Goal: Task Accomplishment & Management: Use online tool/utility

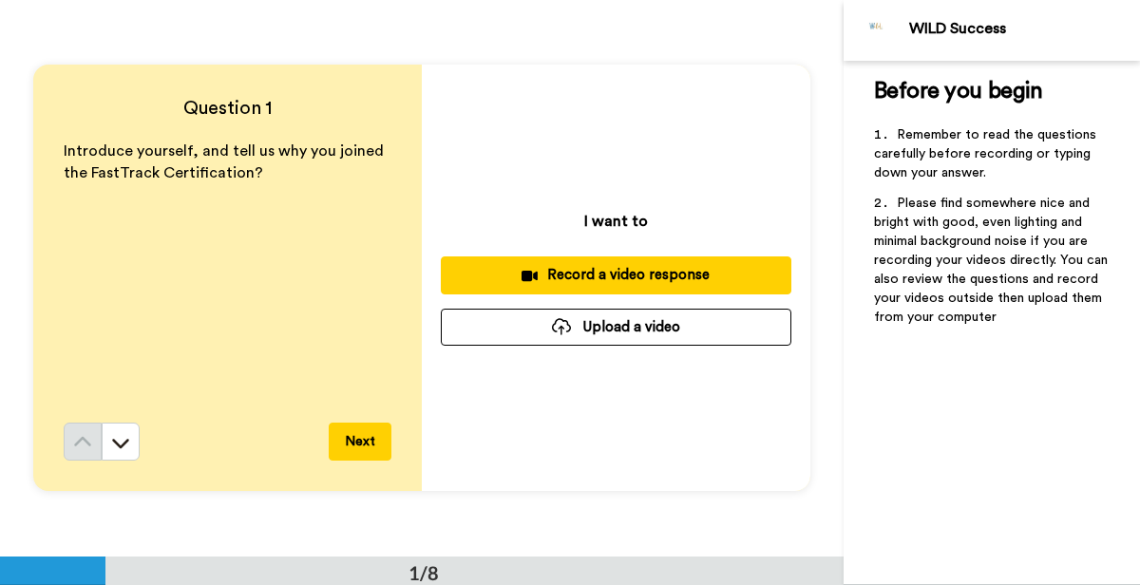
click at [547, 274] on div "Record a video response" at bounding box center [616, 275] width 320 height 20
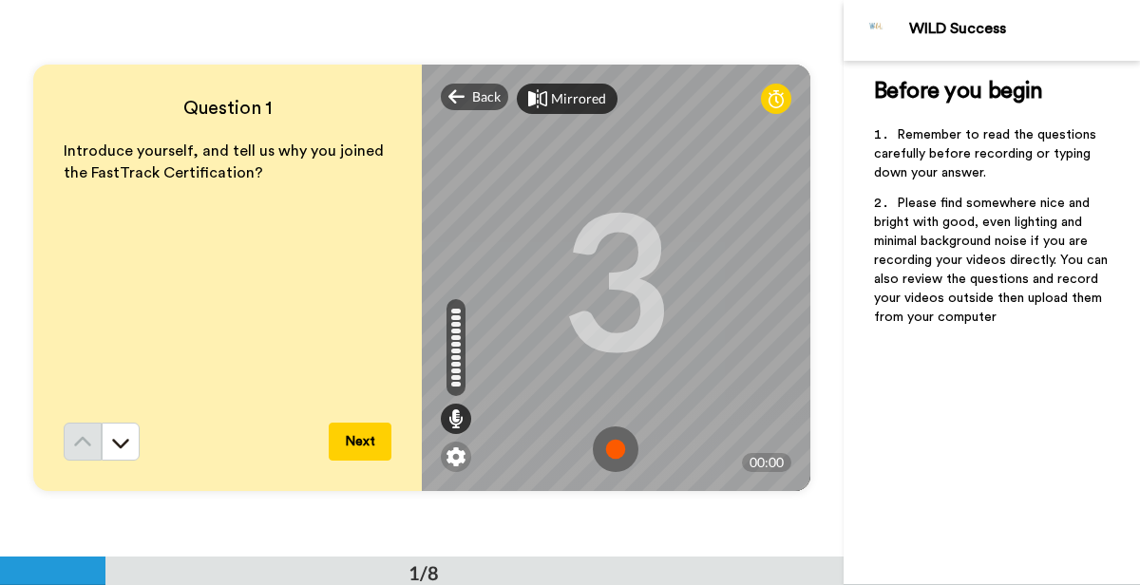
click at [547, 99] on div "Mirrored" at bounding box center [567, 99] width 101 height 30
click at [547, 99] on div "Mirror" at bounding box center [560, 99] width 86 height 30
click at [619, 443] on img at bounding box center [616, 449] width 46 height 46
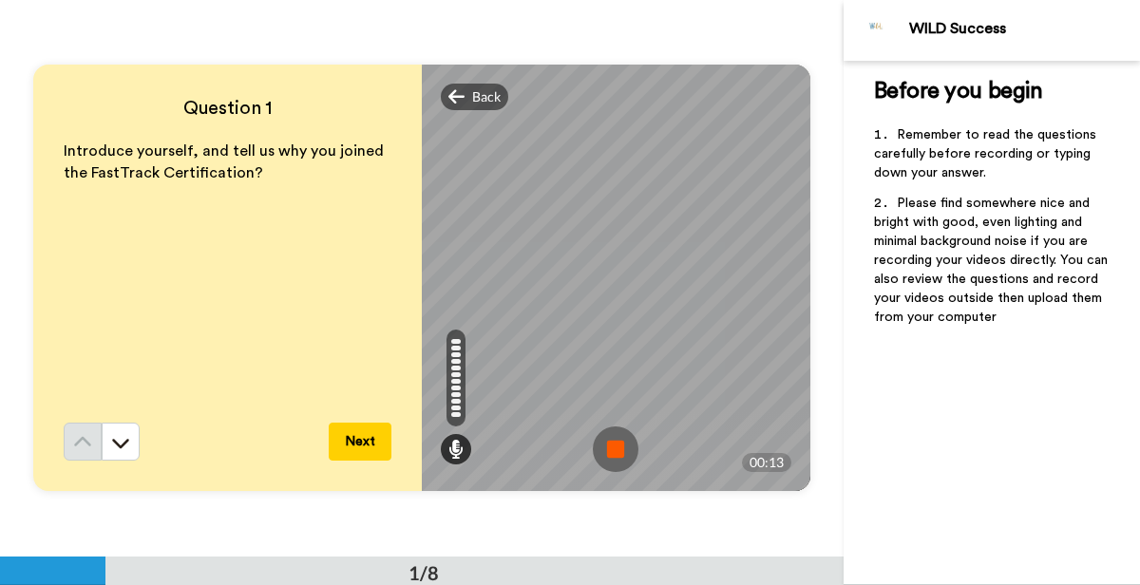
click at [619, 443] on img at bounding box center [616, 449] width 46 height 46
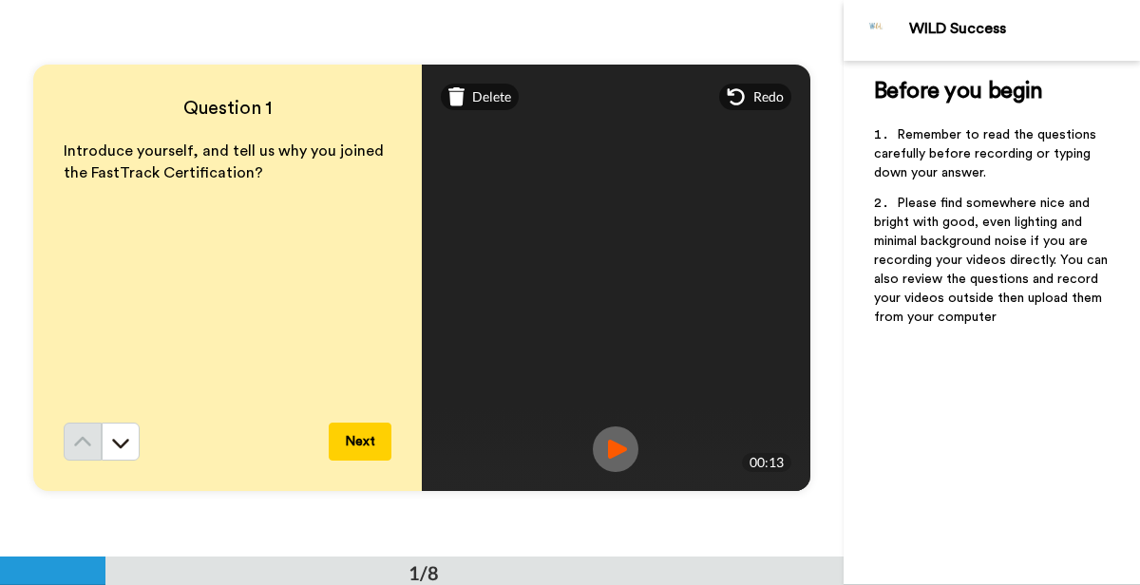
click at [364, 436] on button "Next" at bounding box center [360, 442] width 63 height 38
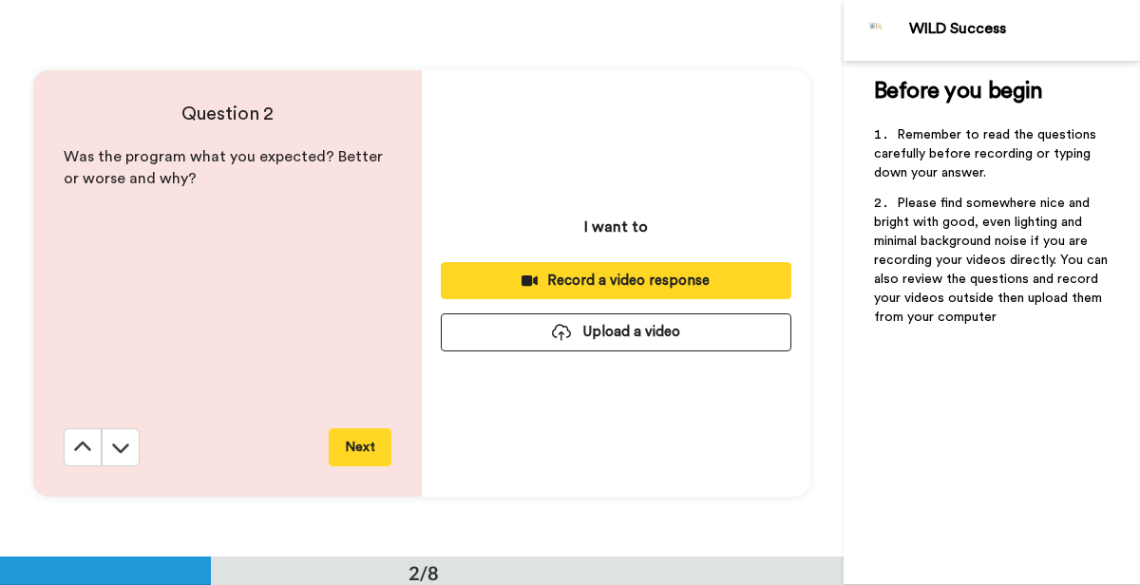
scroll to position [557, 0]
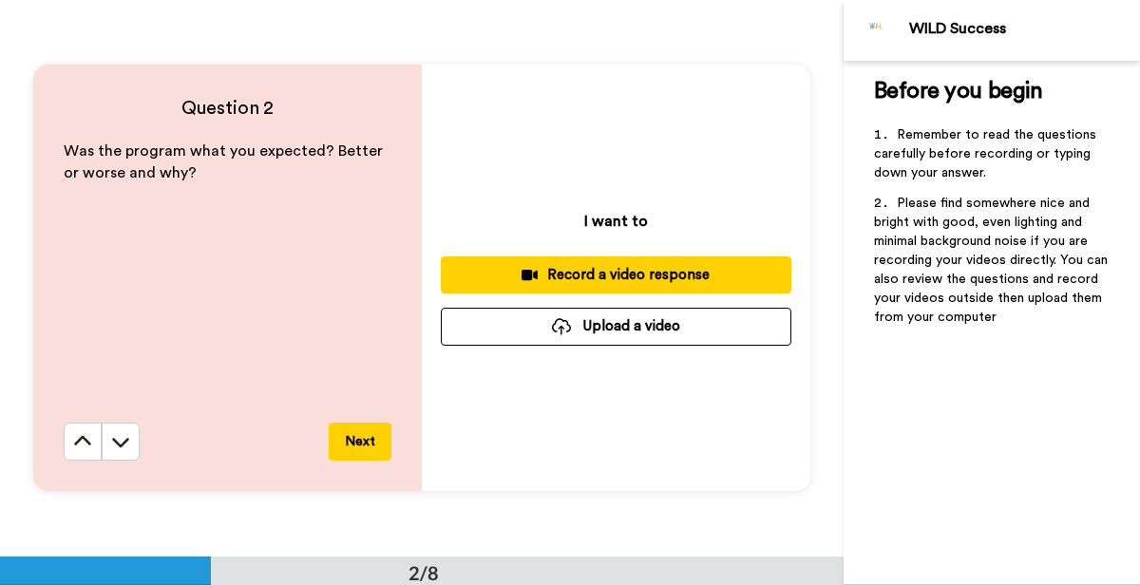
click at [624, 269] on div "Record a video response" at bounding box center [616, 275] width 320 height 20
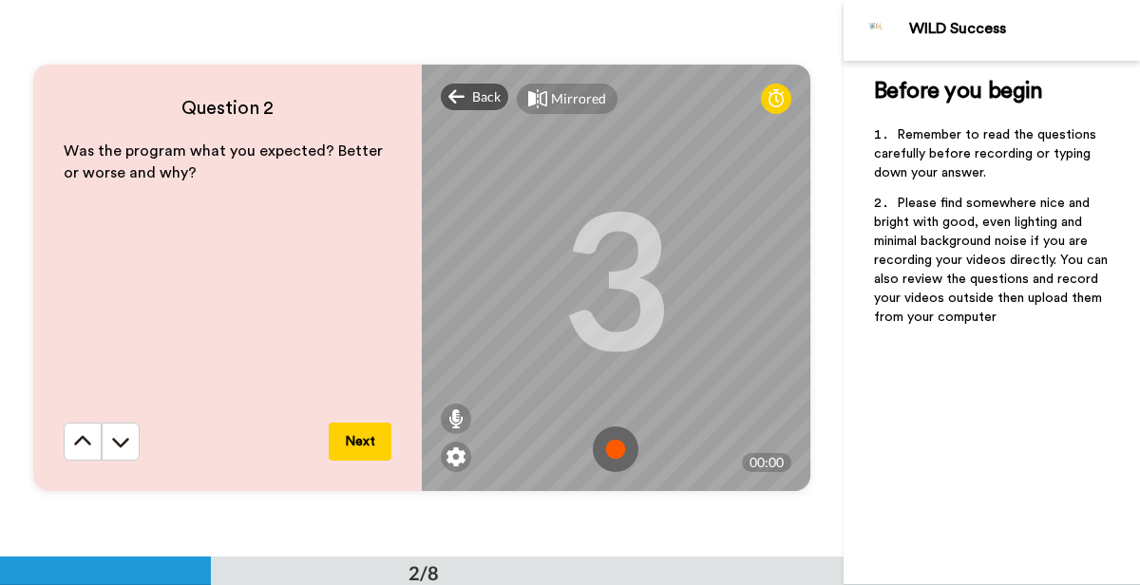
click at [611, 445] on img at bounding box center [616, 449] width 46 height 46
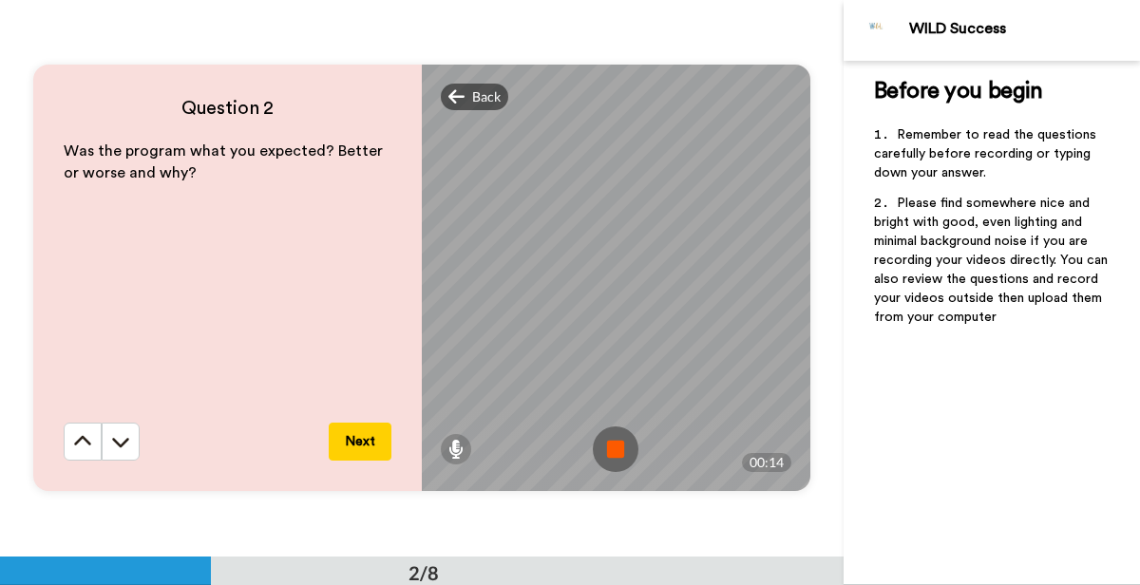
click at [611, 445] on img at bounding box center [616, 449] width 46 height 46
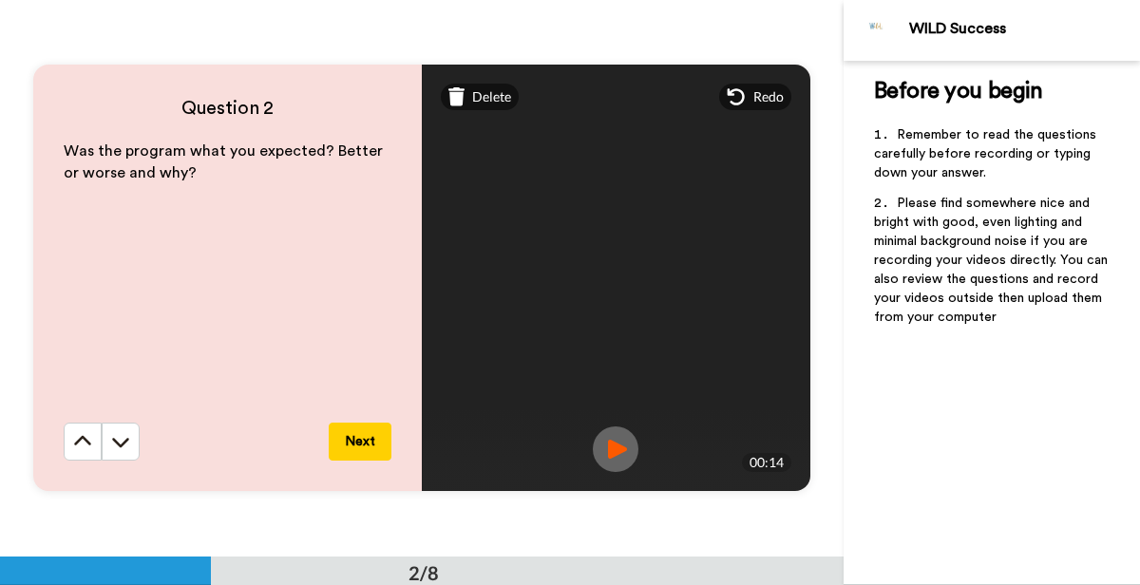
click at [384, 432] on button "Next" at bounding box center [360, 442] width 63 height 38
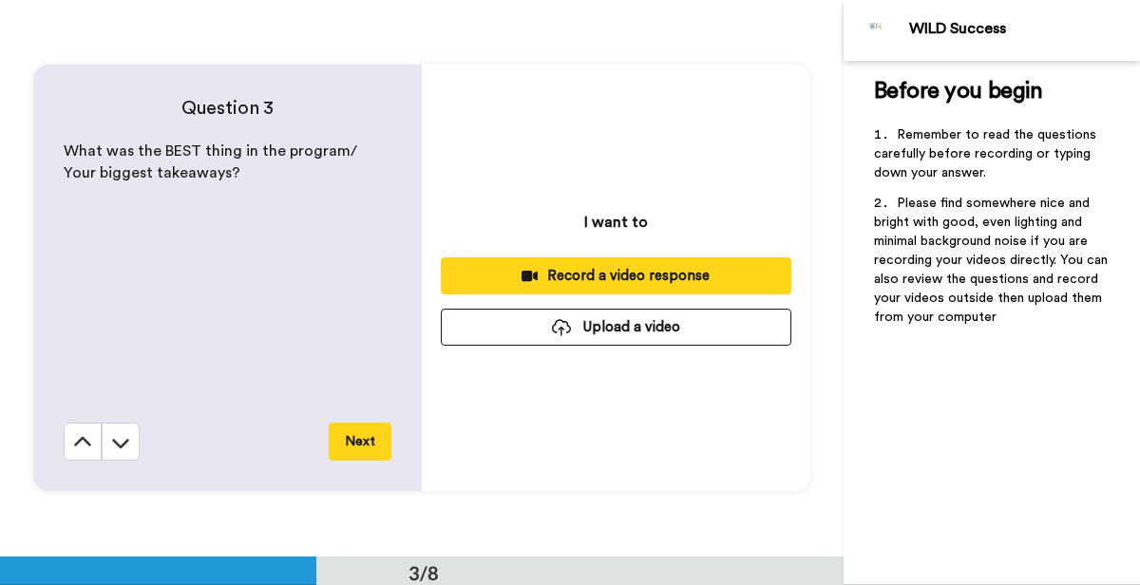
scroll to position [1113, 0]
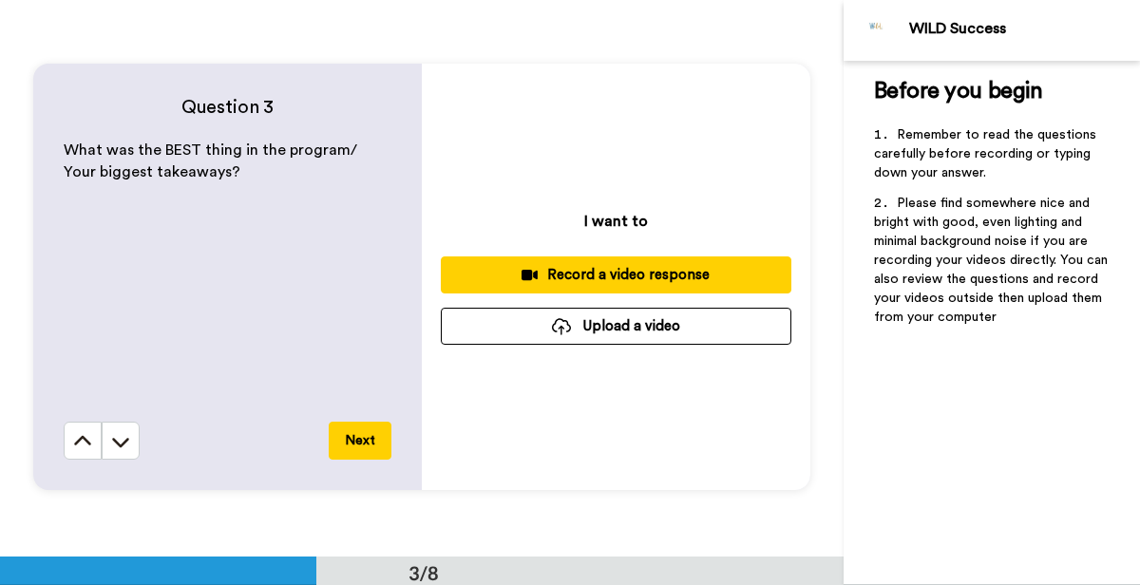
click at [632, 267] on div "Record a video response" at bounding box center [616, 275] width 320 height 20
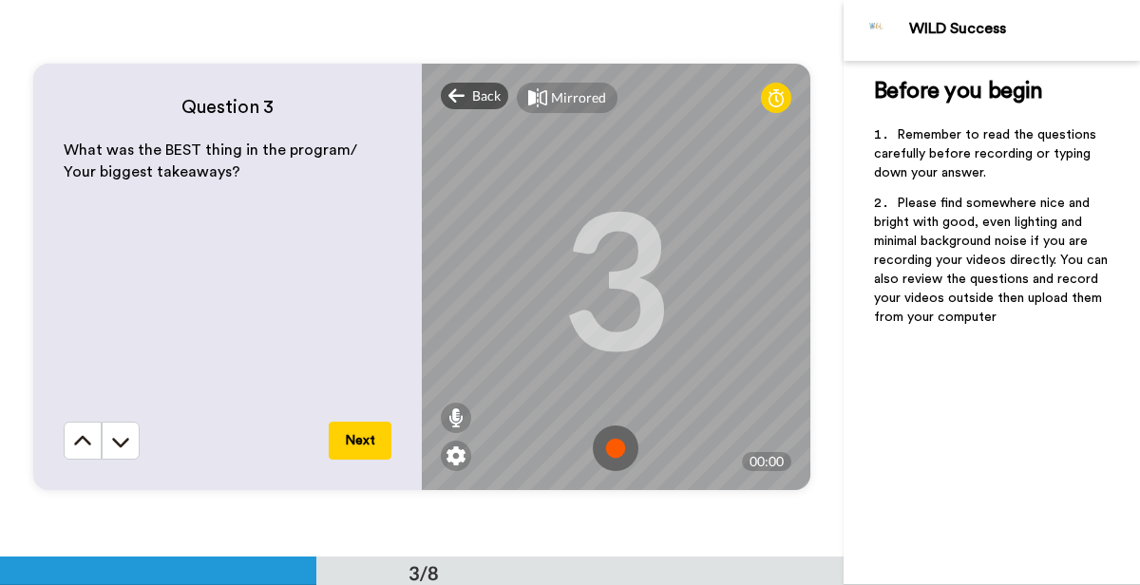
click at [611, 441] on img at bounding box center [616, 449] width 46 height 46
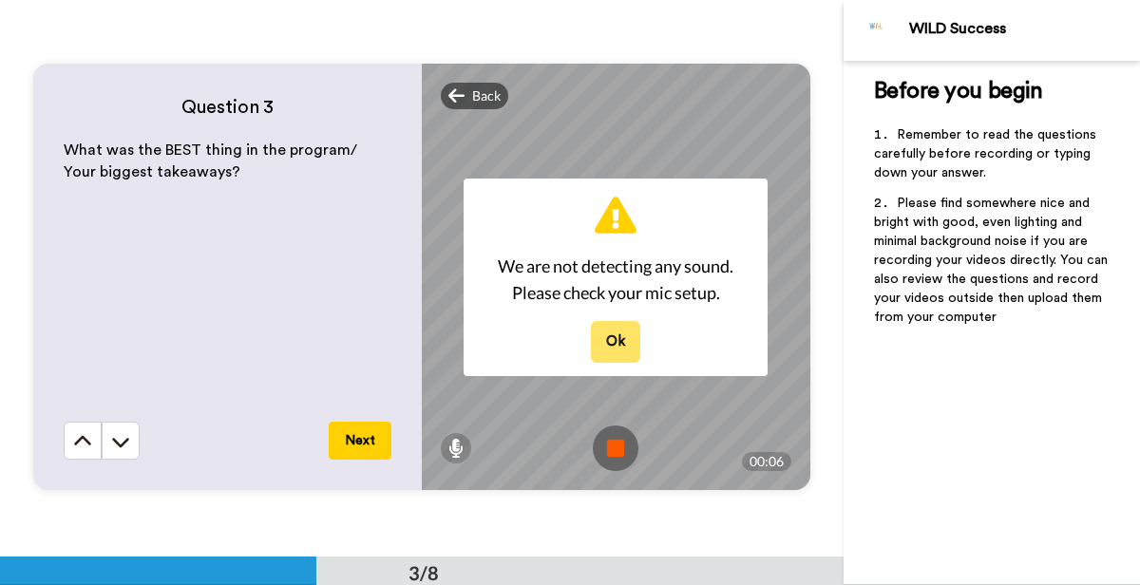
click at [620, 342] on button "Ok" at bounding box center [615, 341] width 49 height 41
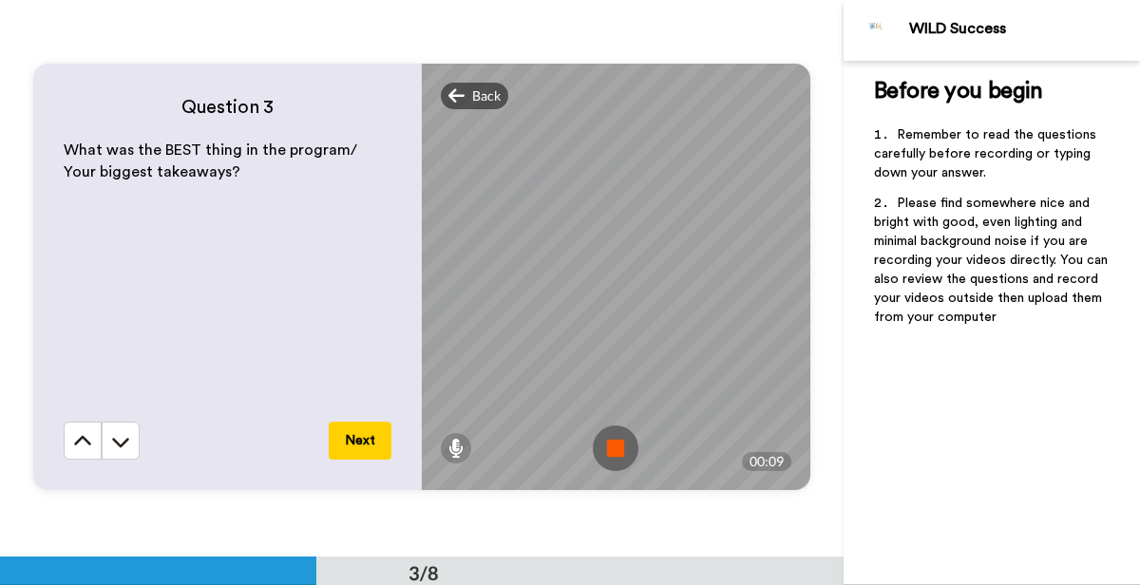
click at [616, 447] on img at bounding box center [616, 449] width 46 height 46
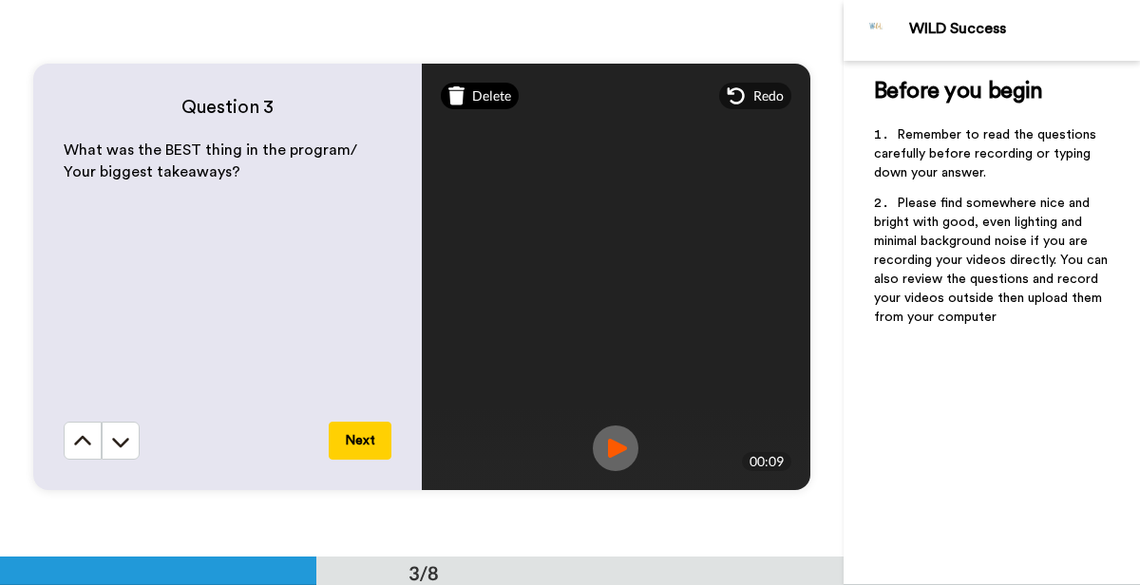
click at [483, 88] on span "Delete" at bounding box center [491, 95] width 39 height 19
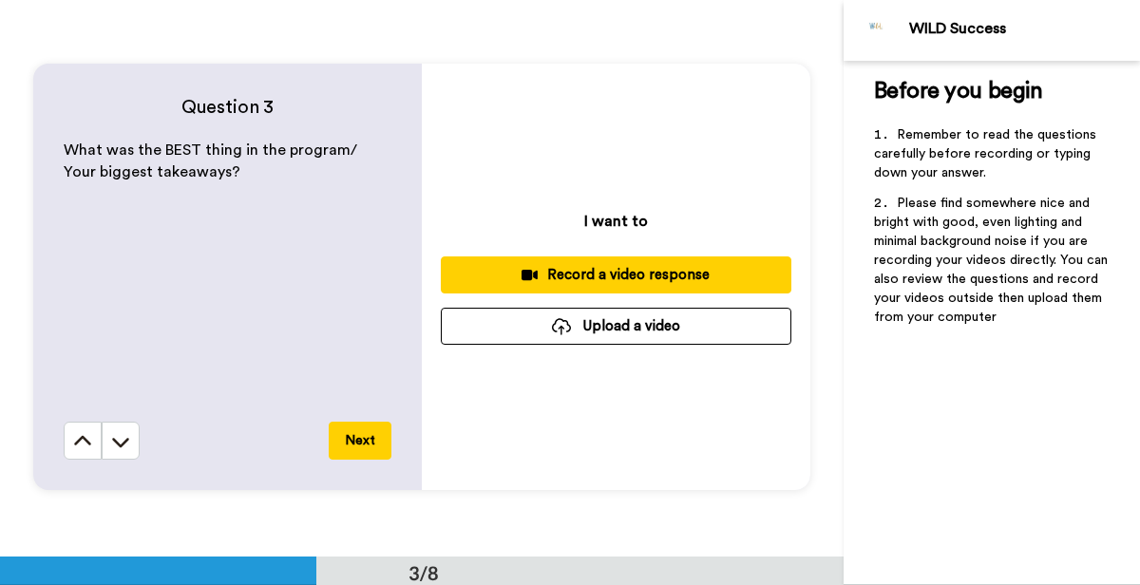
click at [595, 265] on div "Record a video response" at bounding box center [616, 275] width 320 height 20
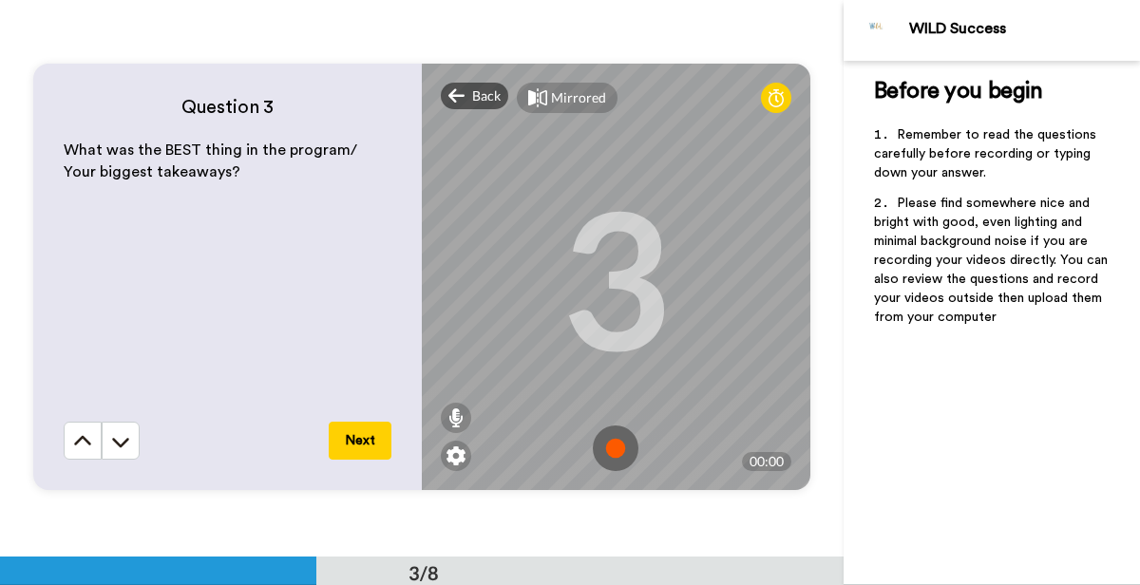
click at [616, 433] on img at bounding box center [616, 449] width 46 height 46
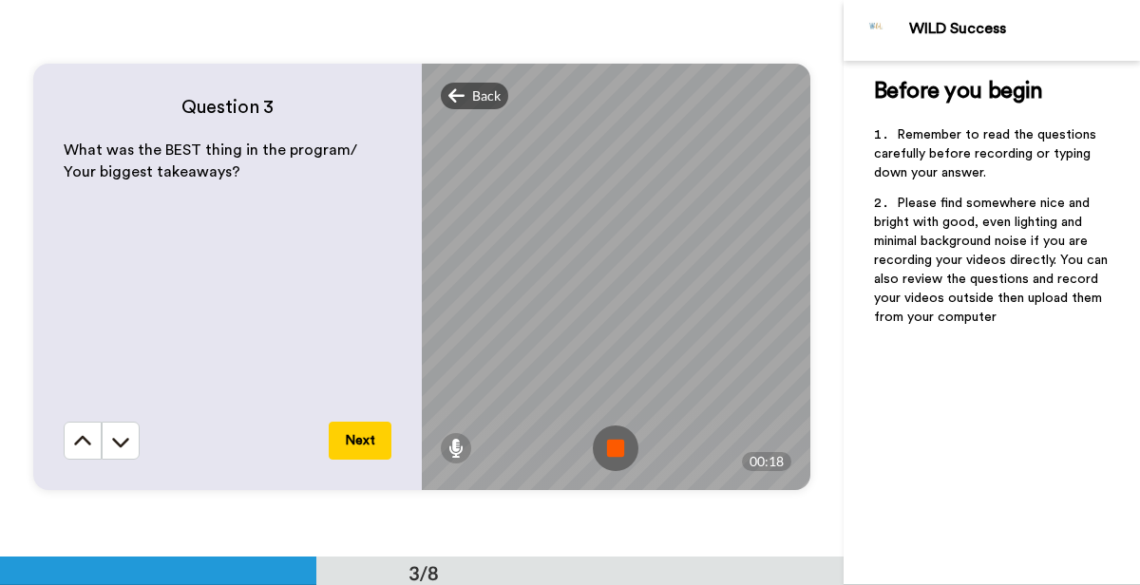
click at [616, 433] on img at bounding box center [616, 449] width 46 height 46
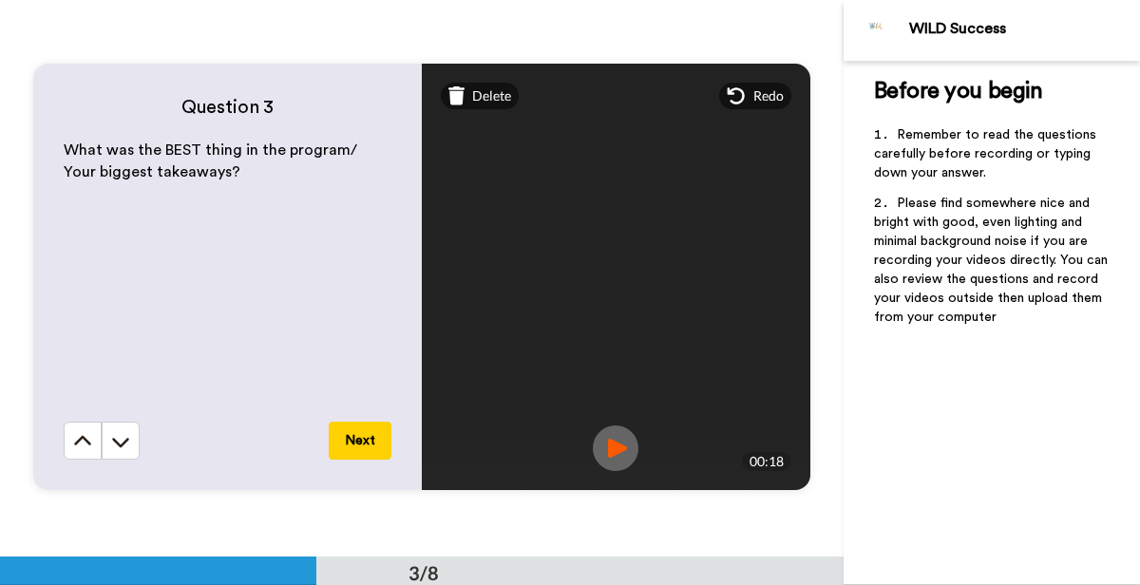
click at [360, 438] on button "Next" at bounding box center [360, 441] width 63 height 38
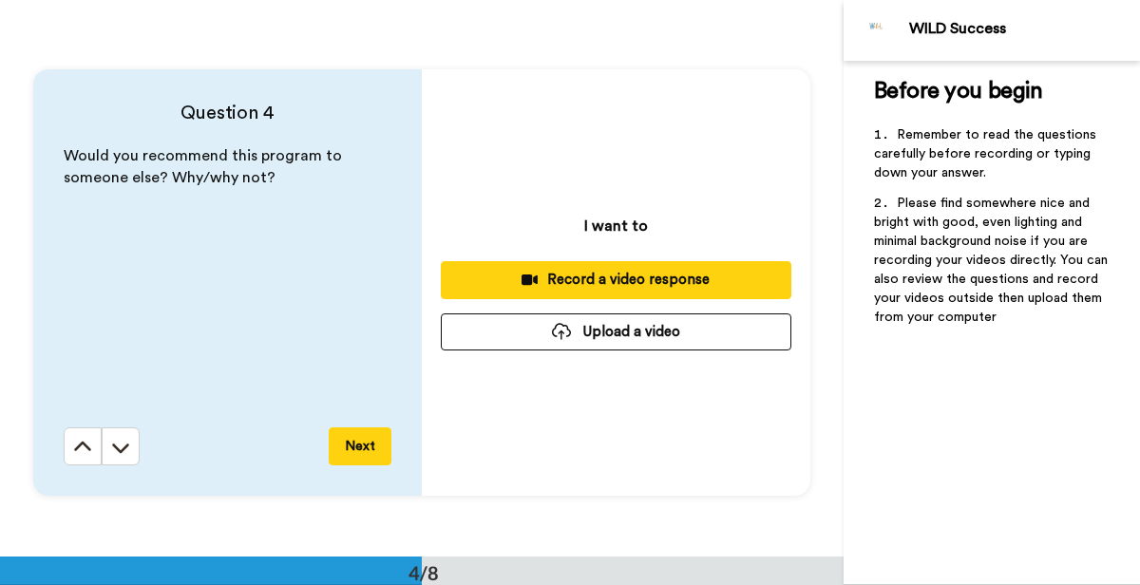
scroll to position [1669, 0]
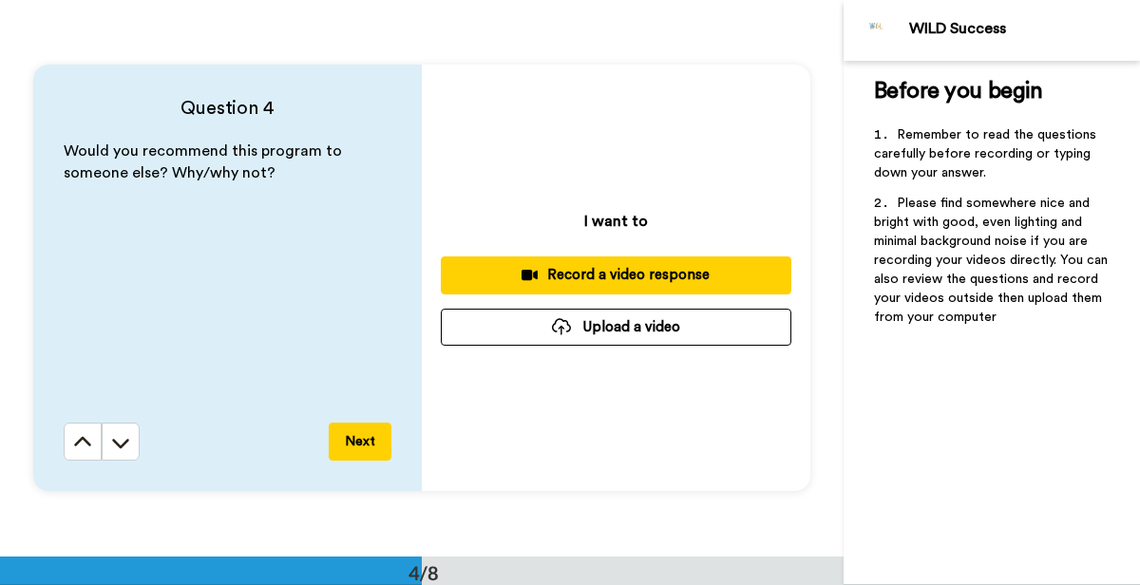
click at [590, 267] on div "Record a video response" at bounding box center [616, 275] width 320 height 20
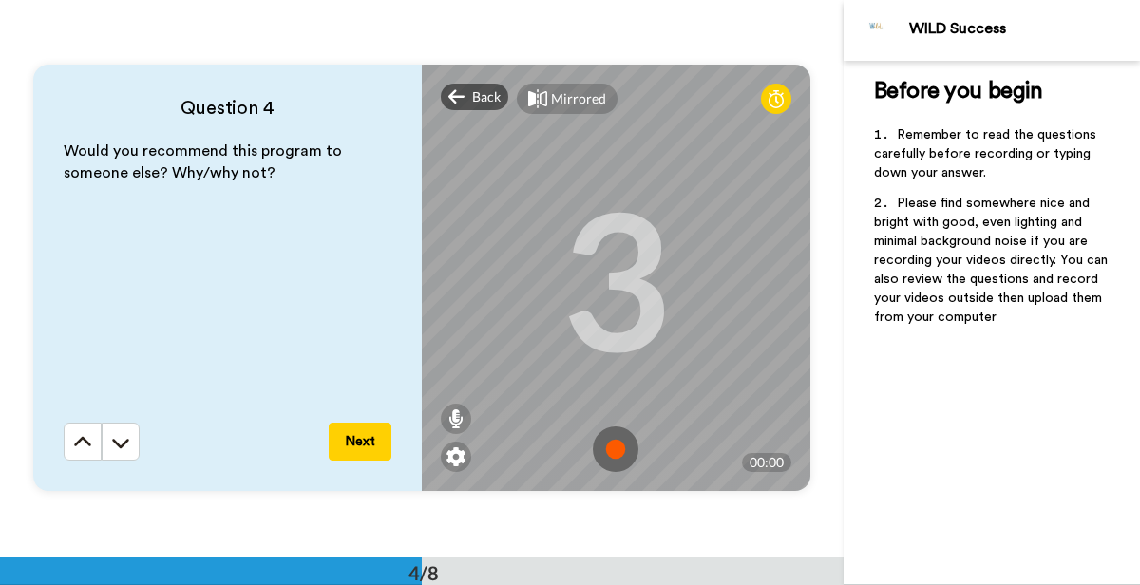
click at [615, 443] on img at bounding box center [616, 449] width 46 height 46
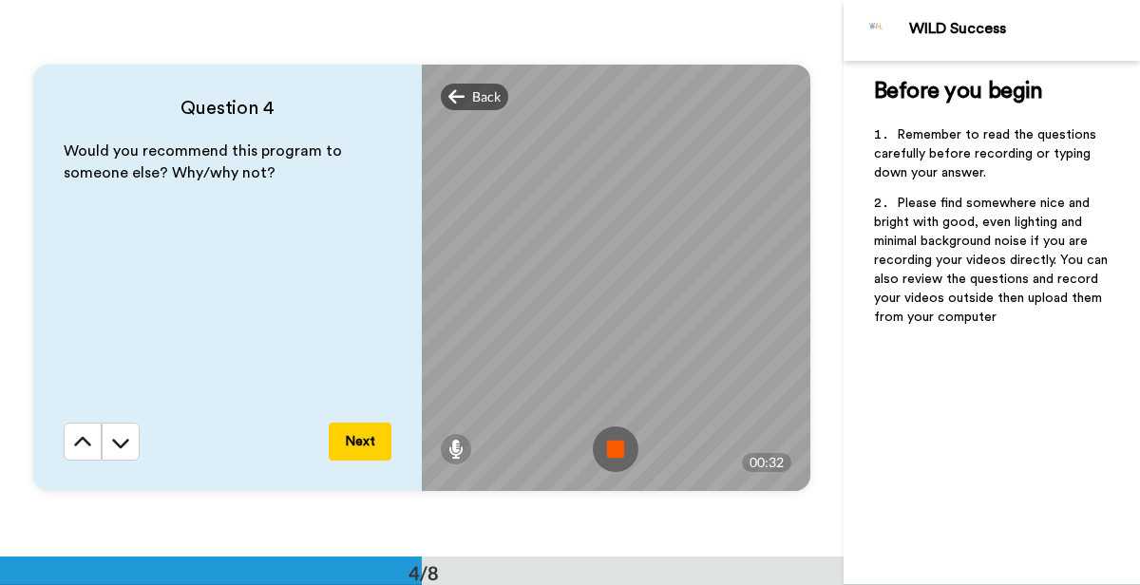
click at [615, 443] on img at bounding box center [616, 449] width 46 height 46
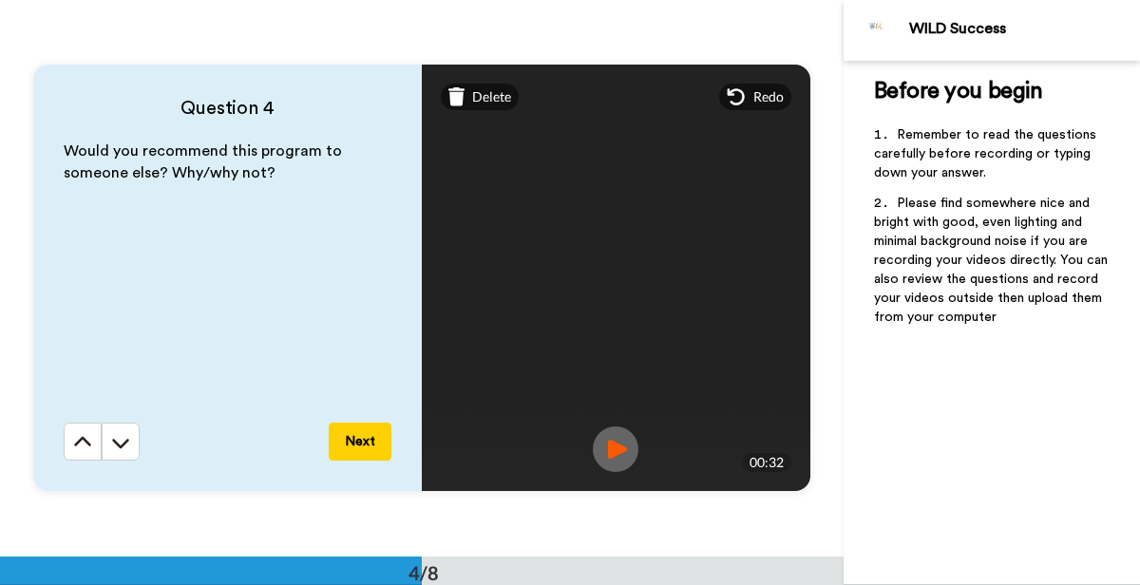
click at [366, 440] on button "Next" at bounding box center [360, 442] width 63 height 38
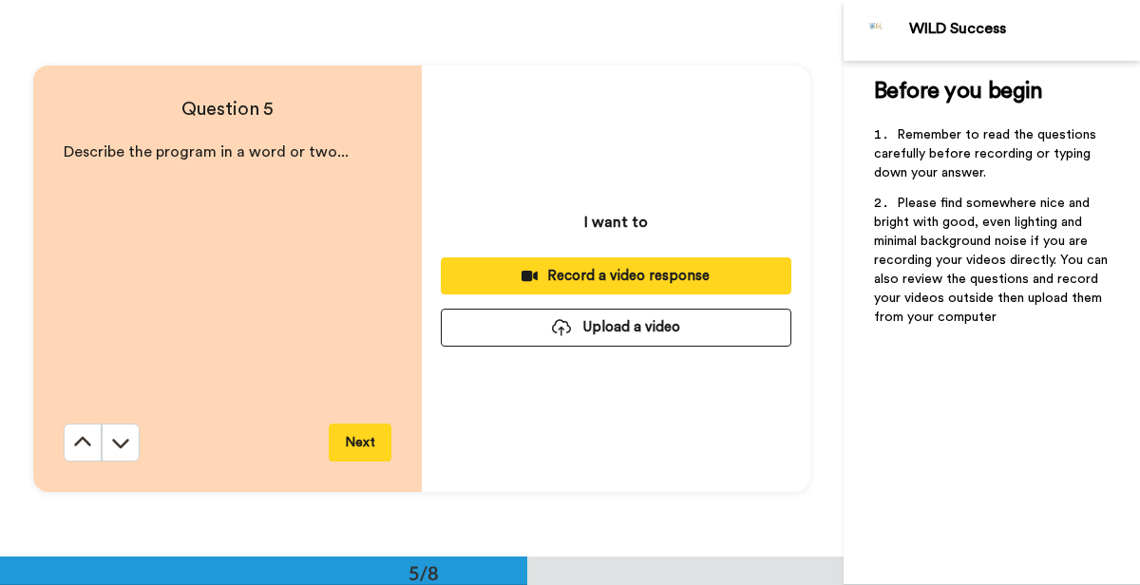
scroll to position [2226, 0]
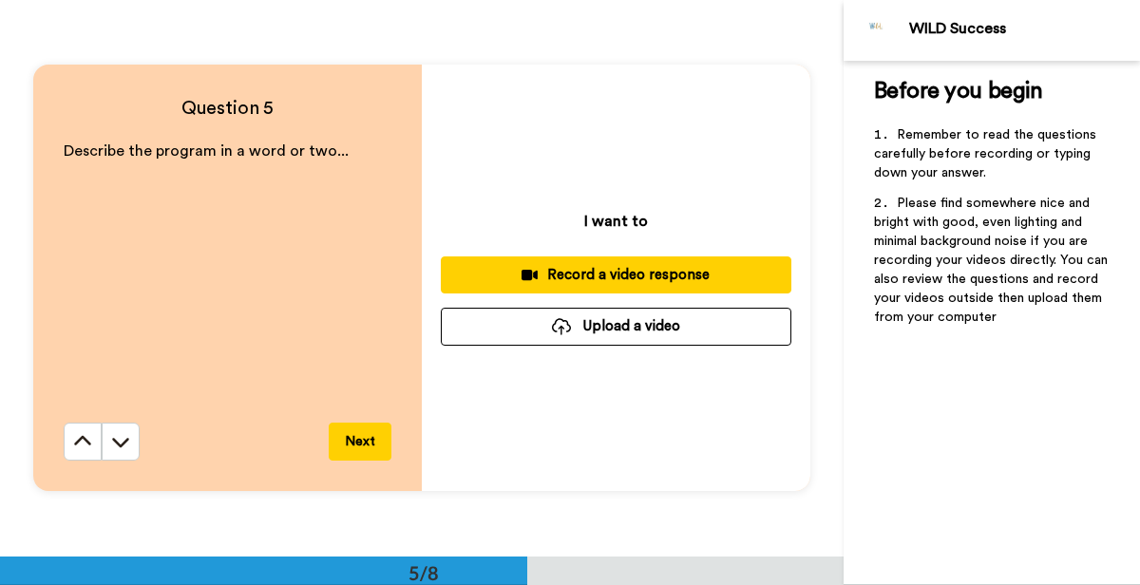
click at [676, 270] on div "Record a video response" at bounding box center [616, 275] width 320 height 20
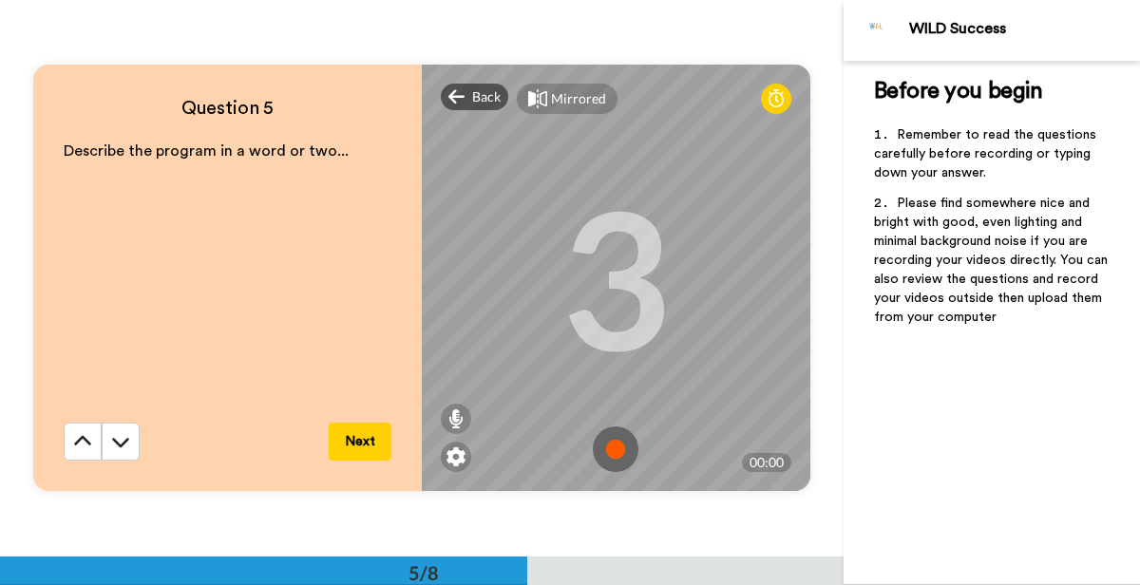
click at [619, 447] on img at bounding box center [616, 449] width 46 height 46
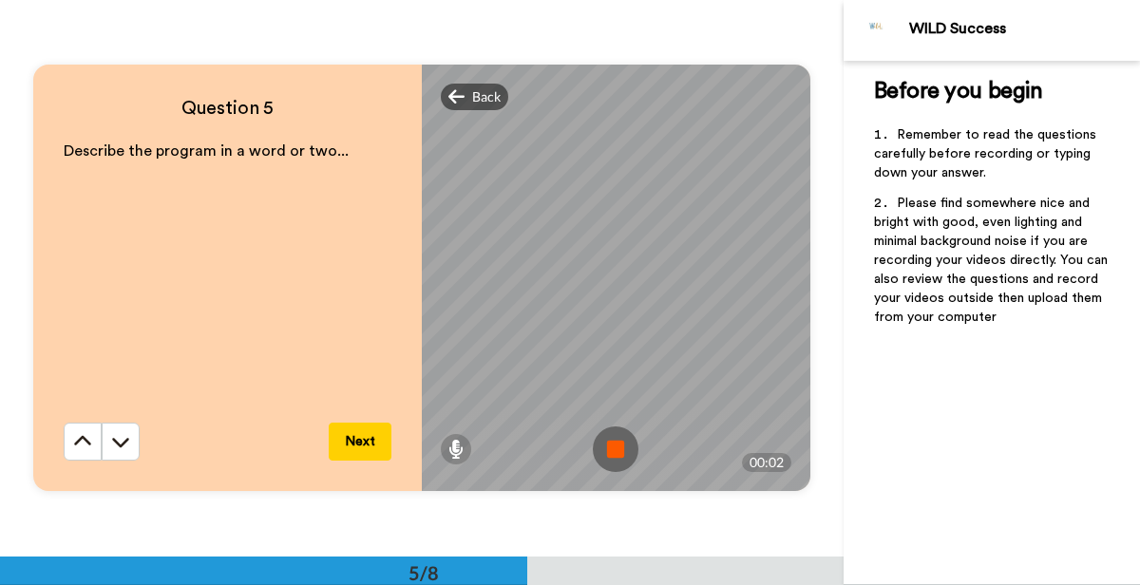
click at [616, 442] on img at bounding box center [616, 449] width 46 height 46
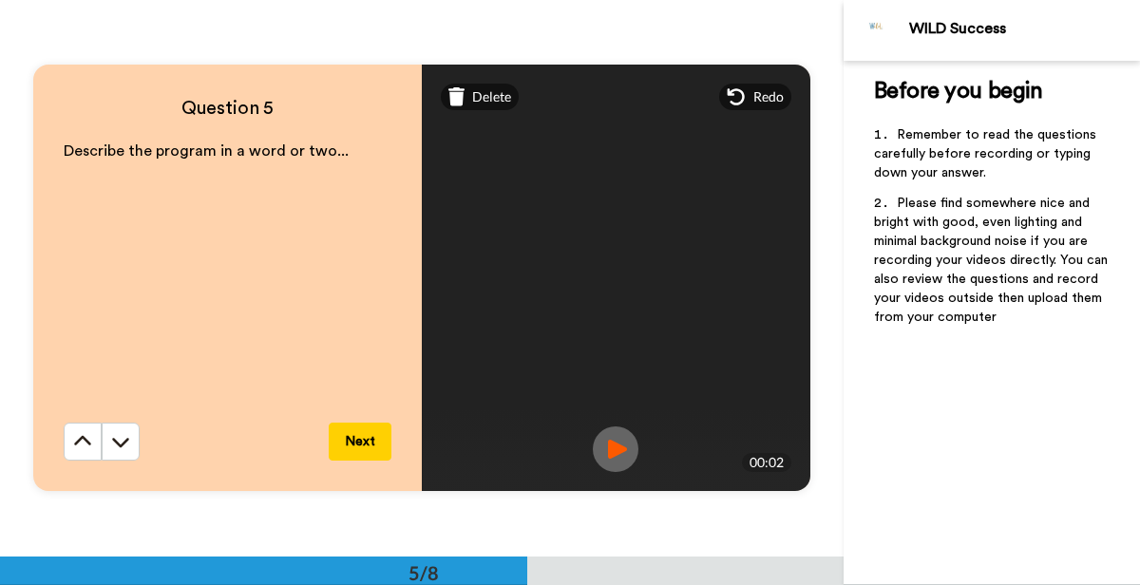
click at [366, 442] on button "Next" at bounding box center [360, 442] width 63 height 38
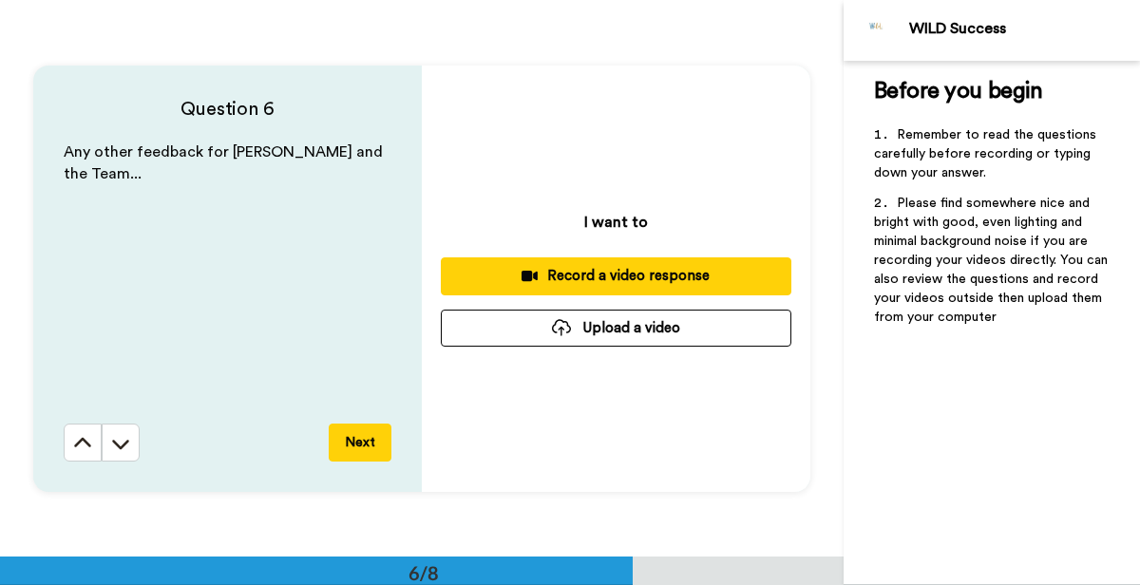
scroll to position [2781, 0]
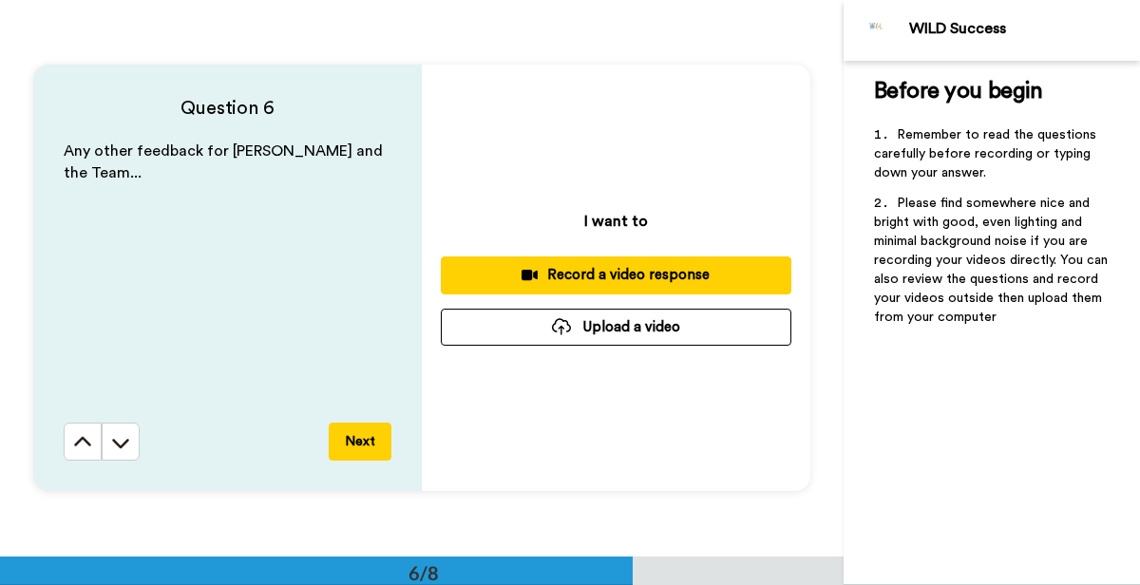
click at [584, 275] on div "Record a video response" at bounding box center [616, 275] width 320 height 20
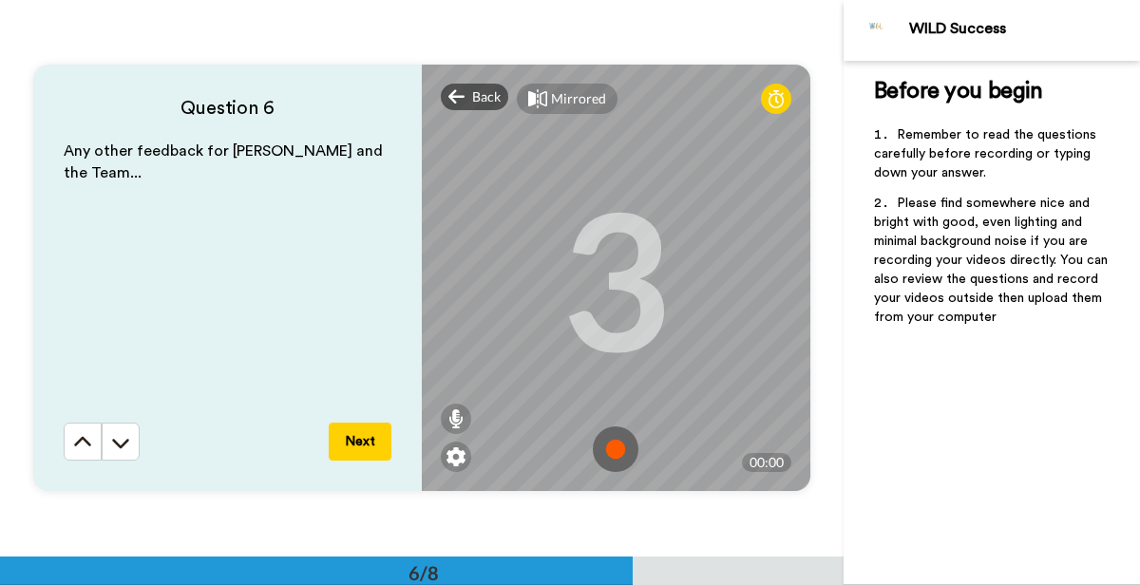
click at [616, 444] on img at bounding box center [616, 449] width 46 height 46
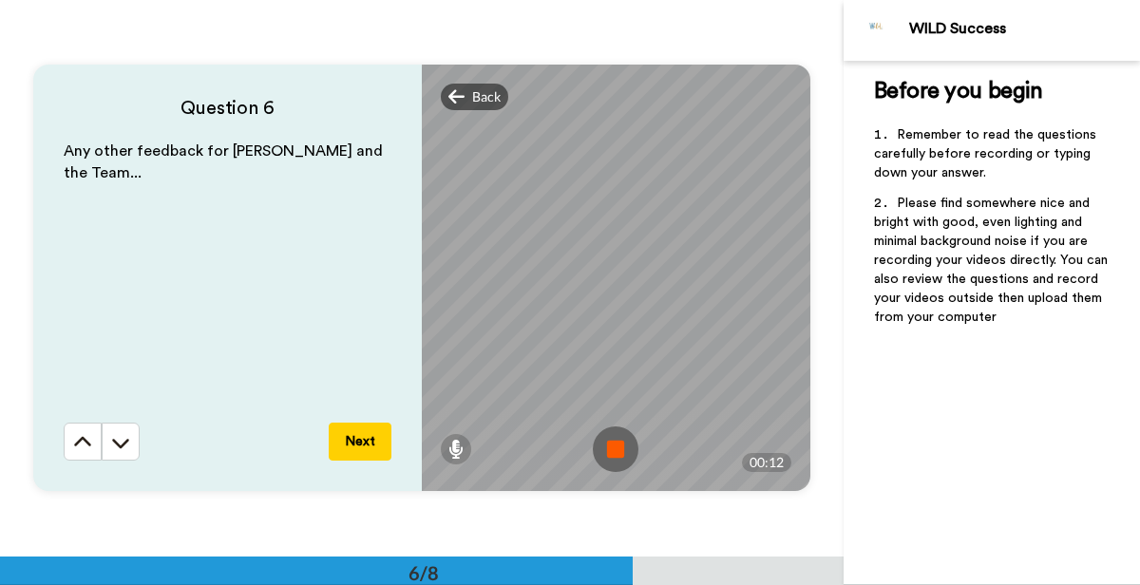
click at [619, 447] on img at bounding box center [616, 449] width 46 height 46
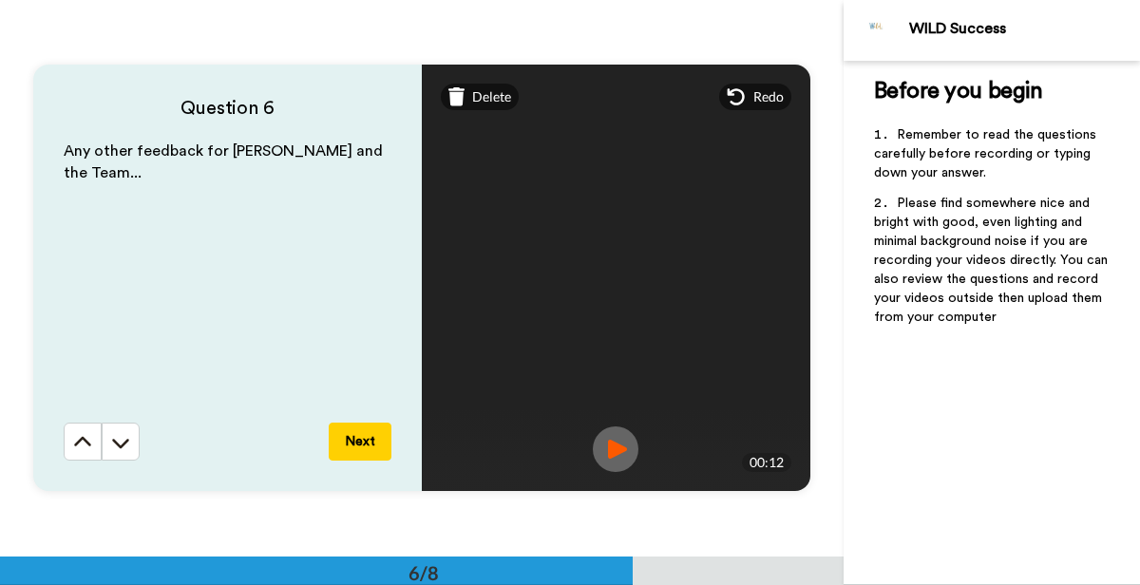
click at [381, 437] on button "Next" at bounding box center [360, 442] width 63 height 38
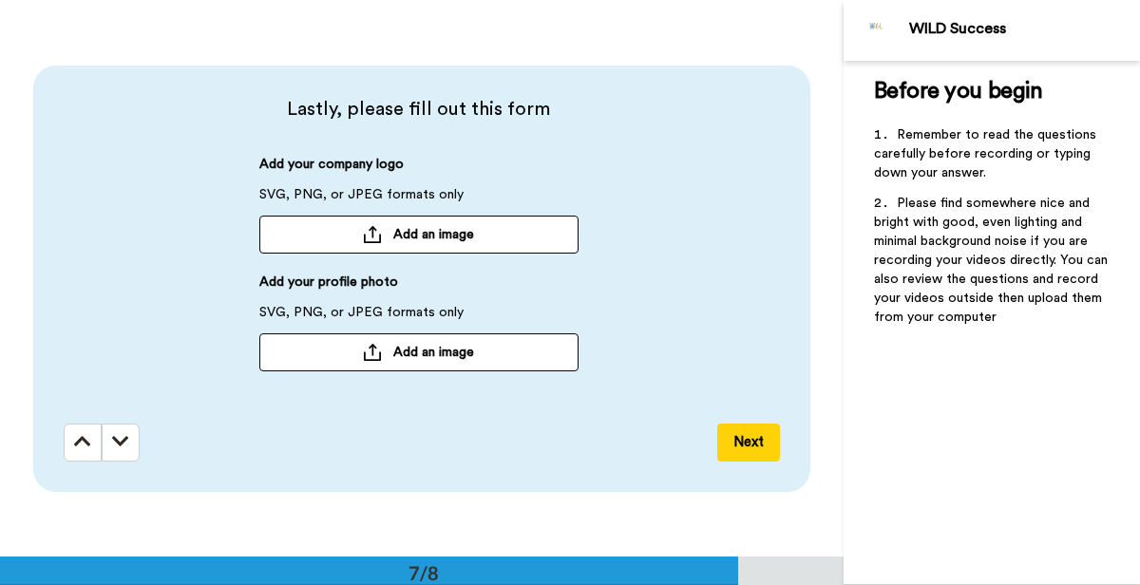
scroll to position [3338, 0]
click at [742, 444] on button "Next" at bounding box center [748, 442] width 63 height 38
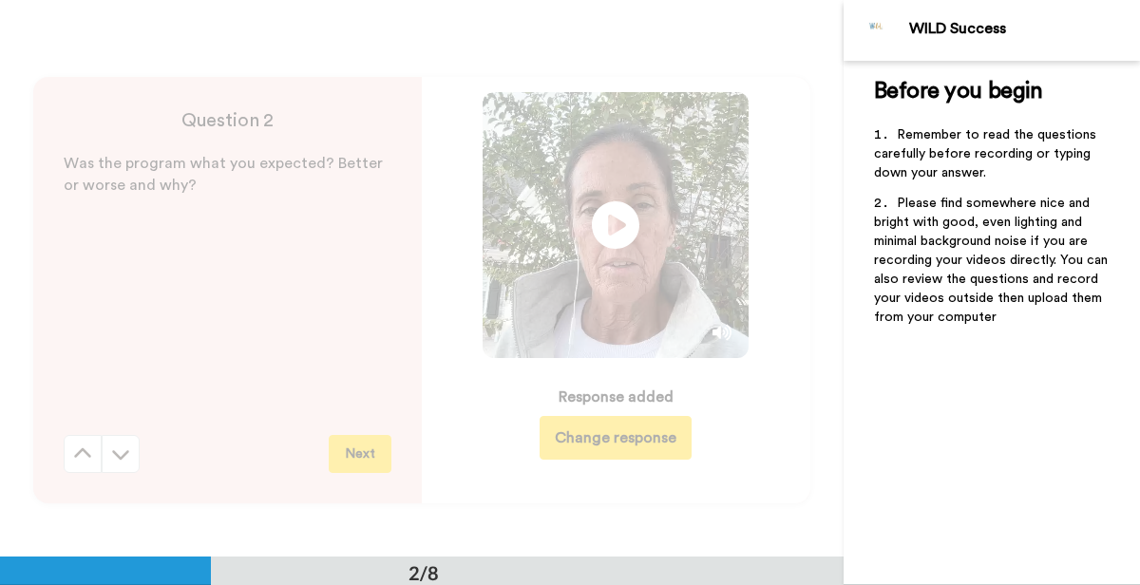
scroll to position [0, 0]
